Goal: Task Accomplishment & Management: Manage account settings

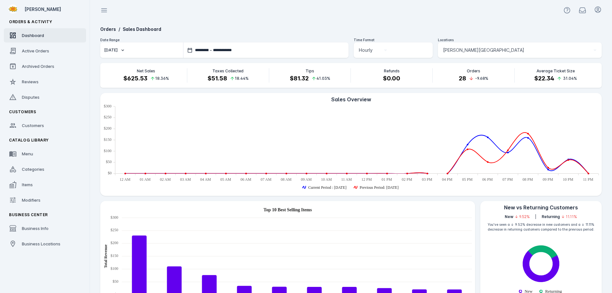
click at [280, 16] on div at bounding box center [351, 10] width 522 height 21
click at [199, 19] on div at bounding box center [351, 10] width 522 height 21
click at [501, 50] on div "[PERSON_NAME][GEOGRAPHIC_DATA]" at bounding box center [517, 50] width 148 height 8
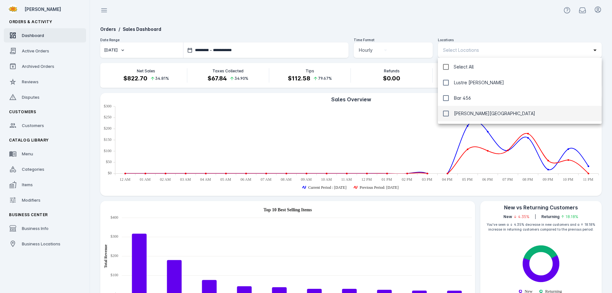
click at [414, 11] on div at bounding box center [306, 146] width 612 height 293
